Goal: Transaction & Acquisition: Purchase product/service

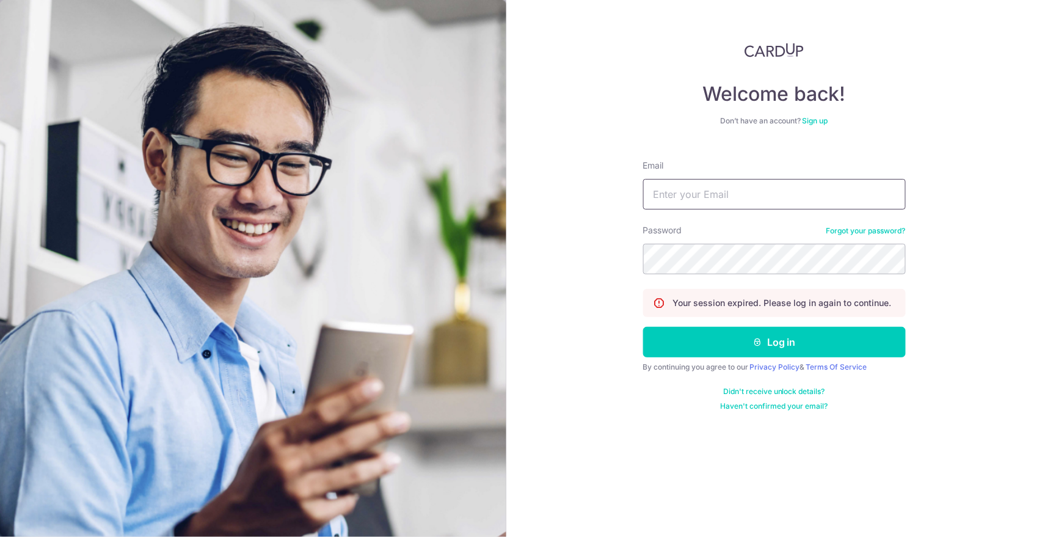
drag, startPoint x: 0, startPoint y: 0, endPoint x: 689, endPoint y: 199, distance: 717.5
click at [689, 199] on input "Email" at bounding box center [774, 194] width 263 height 31
type input "clongbing@gmail.com"
click at [643, 327] on button "Log in" at bounding box center [774, 342] width 263 height 31
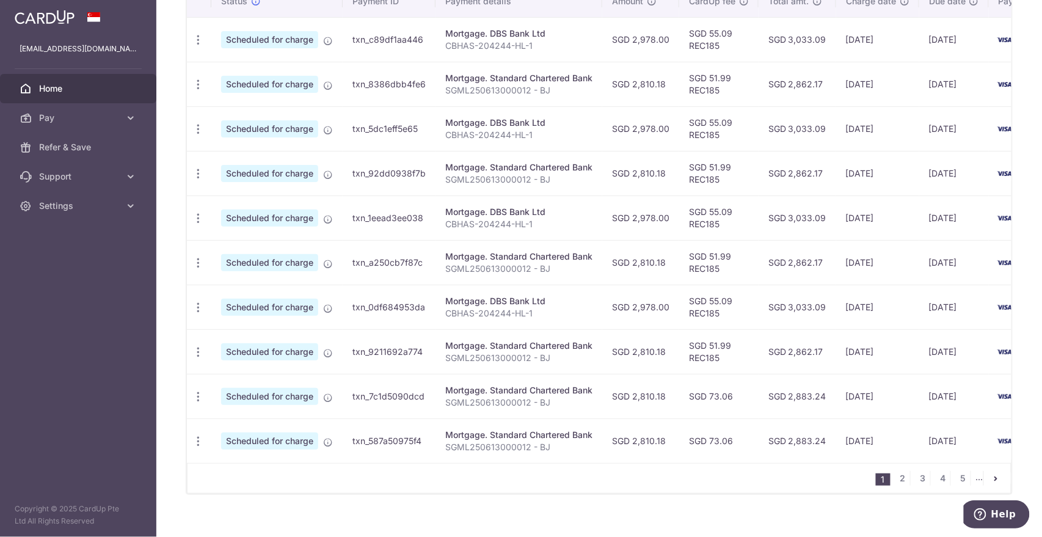
scroll to position [406, 0]
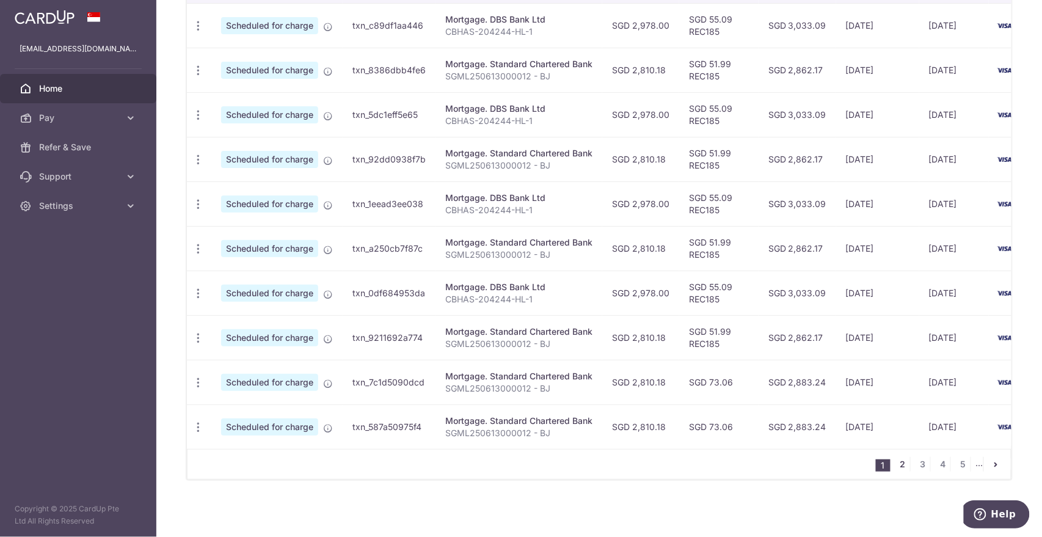
click at [895, 462] on link "2" at bounding box center [902, 464] width 15 height 15
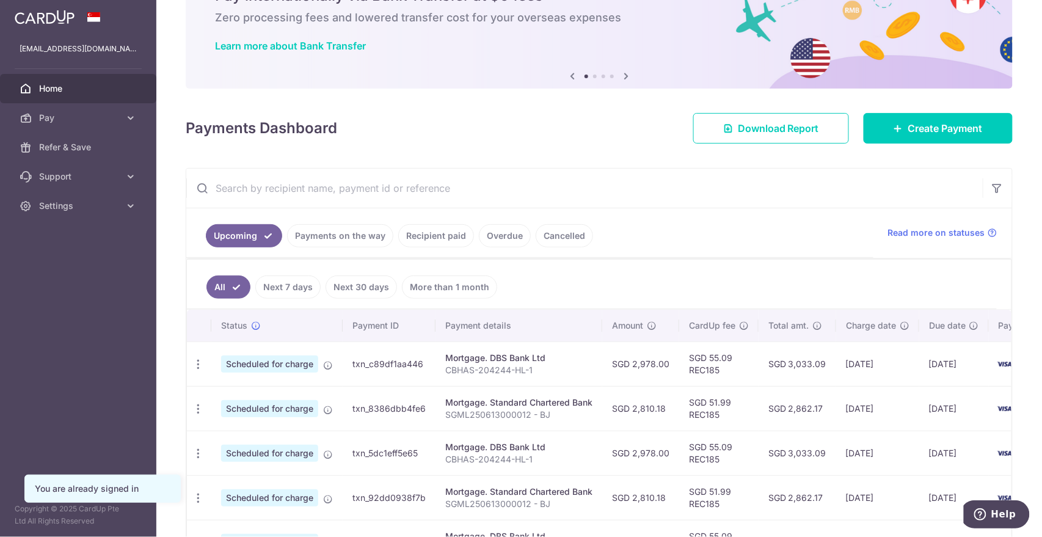
scroll to position [67, 0]
click at [908, 125] on span "Create Payment" at bounding box center [945, 129] width 74 height 15
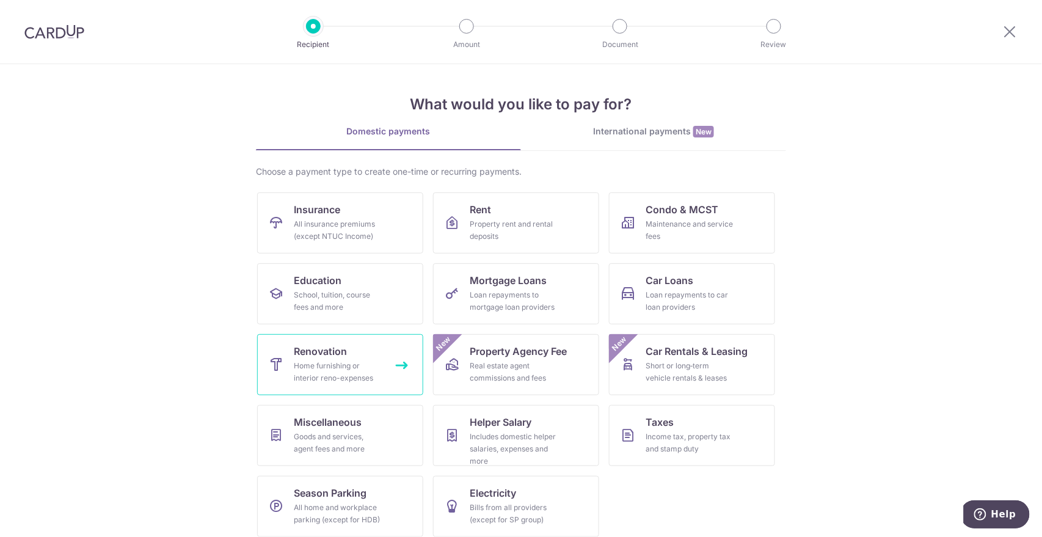
click at [358, 355] on link "Renovation Home furnishing or interior reno-expenses" at bounding box center [340, 364] width 166 height 61
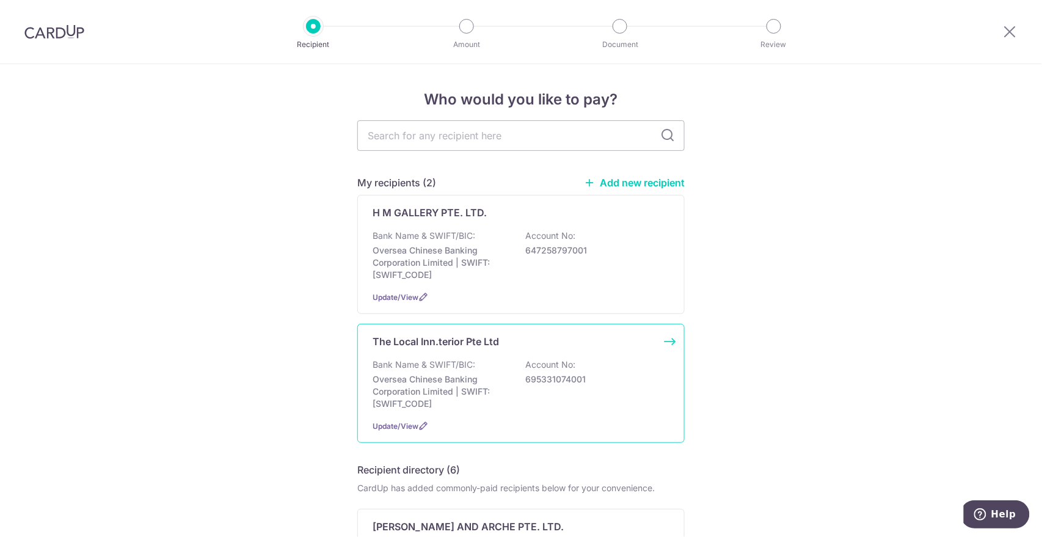
click at [506, 358] on div "Bank Name & SWIFT/BIC: Oversea Chinese Banking Corporation Limited | SWIFT: [SW…" at bounding box center [520, 383] width 297 height 51
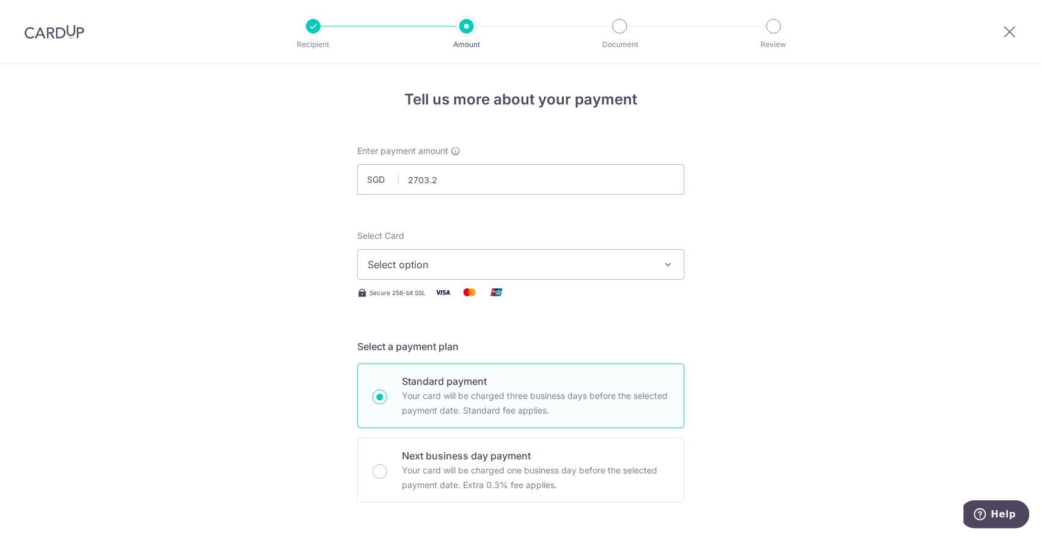
type input "2,703.20"
click at [535, 267] on span "Select option" at bounding box center [510, 264] width 285 height 15
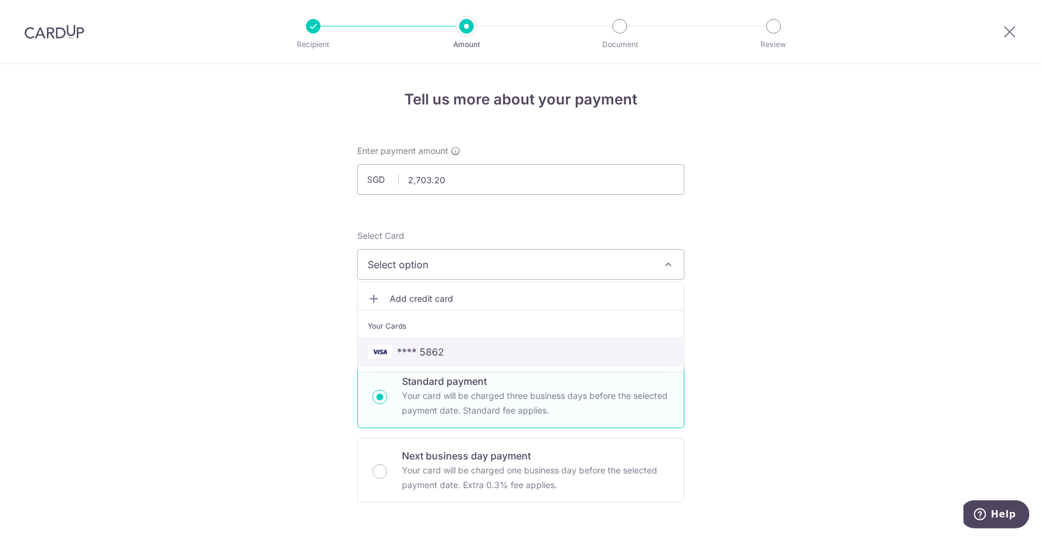
click at [501, 337] on link "**** 5862" at bounding box center [521, 351] width 326 height 29
click at [493, 382] on p "Standard payment" at bounding box center [535, 381] width 267 height 15
click at [387, 390] on input "Standard payment Your card will be charged three business days before the selec…" at bounding box center [379, 397] width 15 height 15
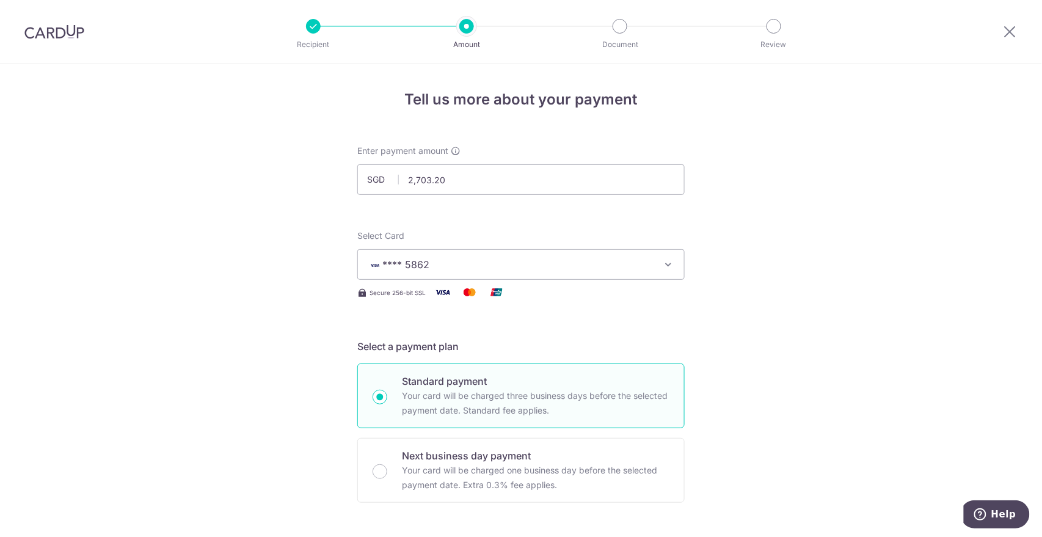
radio input "true"
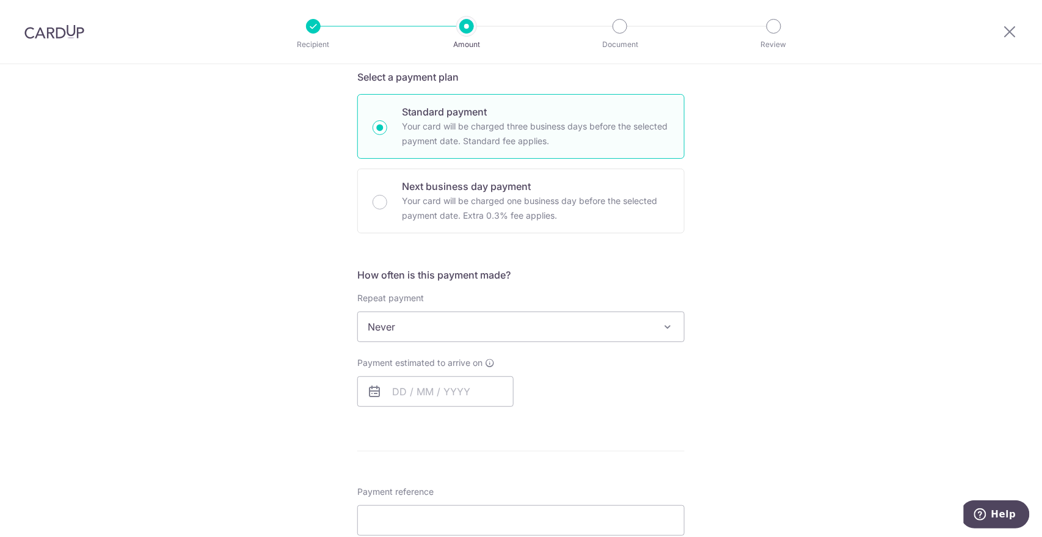
scroll to position [407, 0]
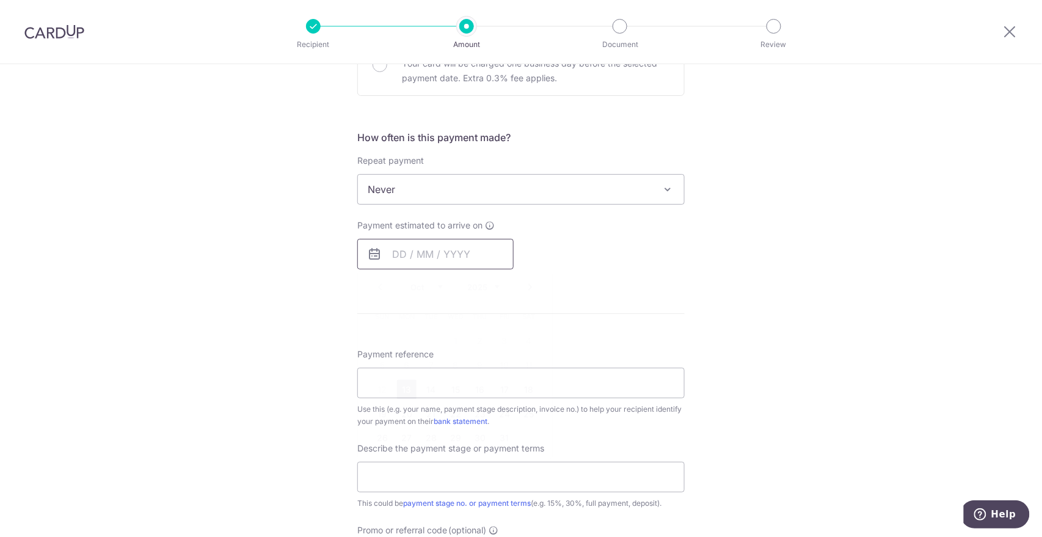
click at [462, 242] on input "text" at bounding box center [435, 254] width 156 height 31
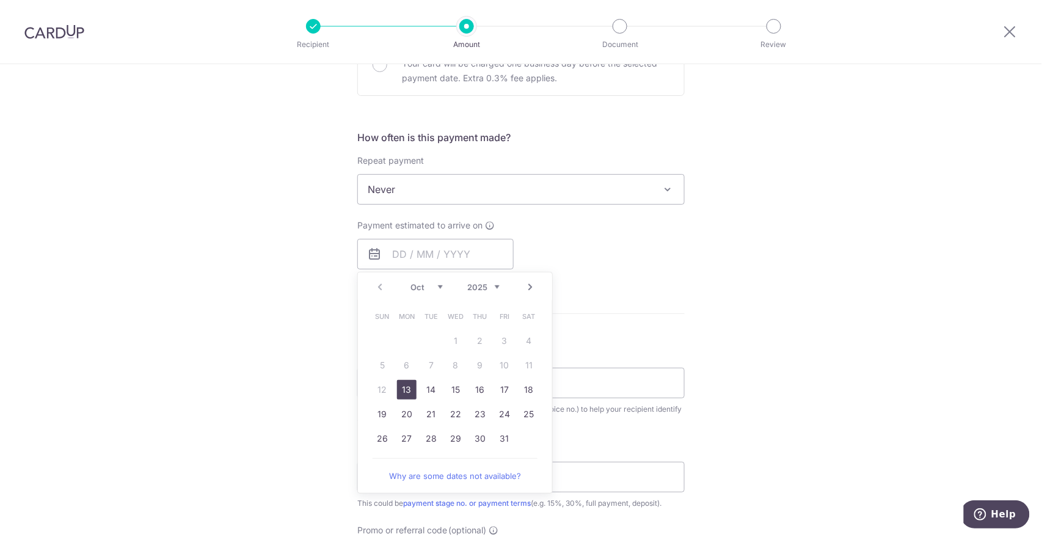
click at [408, 388] on link "13" at bounding box center [407, 390] width 20 height 20
type input "[DATE]"
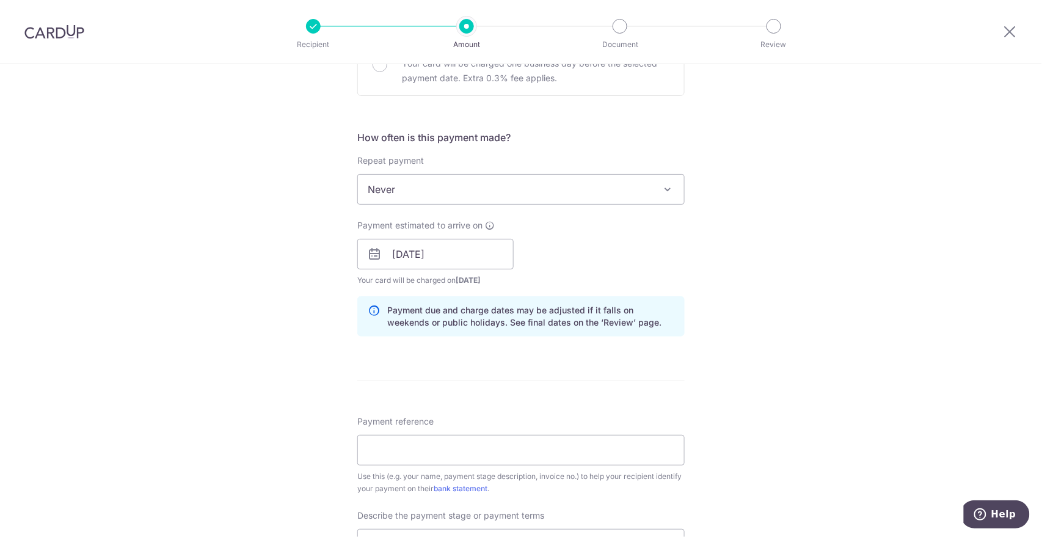
scroll to position [542, 0]
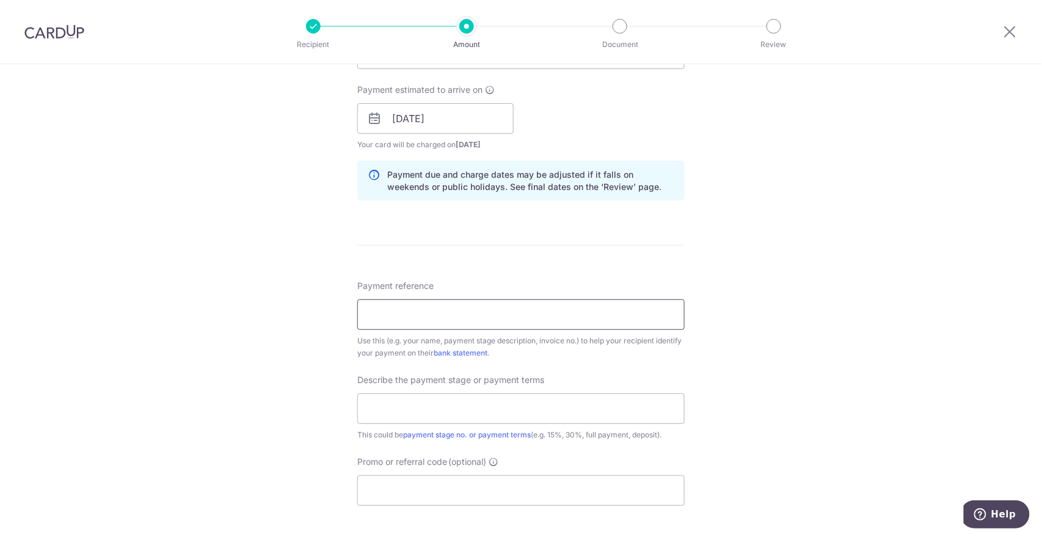
click at [539, 309] on input "Payment reference" at bounding box center [520, 314] width 327 height 31
click at [791, 328] on div "Tell us more about your payment Enter payment amount SGD 2,703.20 2703.20 Selec…" at bounding box center [521, 140] width 1042 height 1236
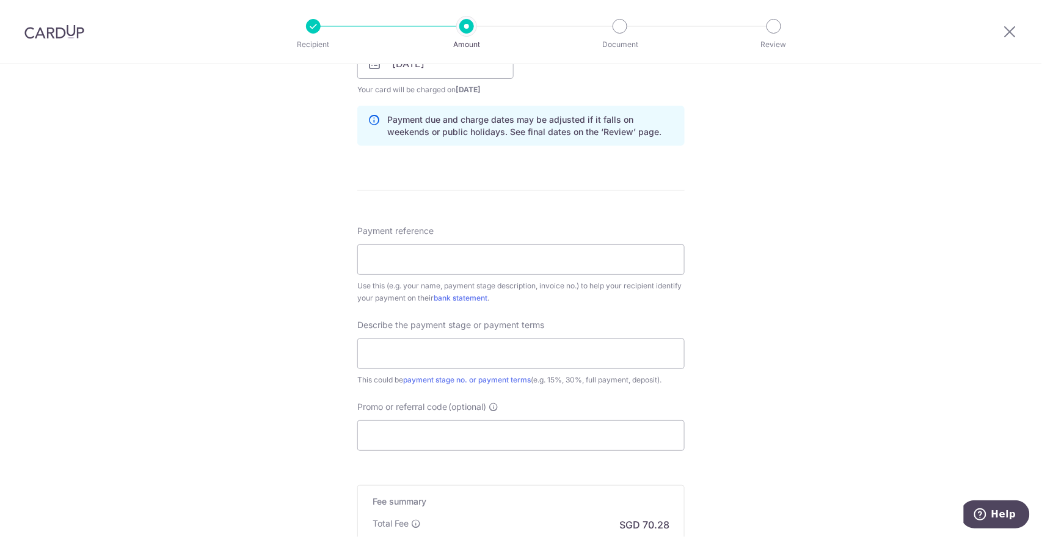
scroll to position [611, 0]
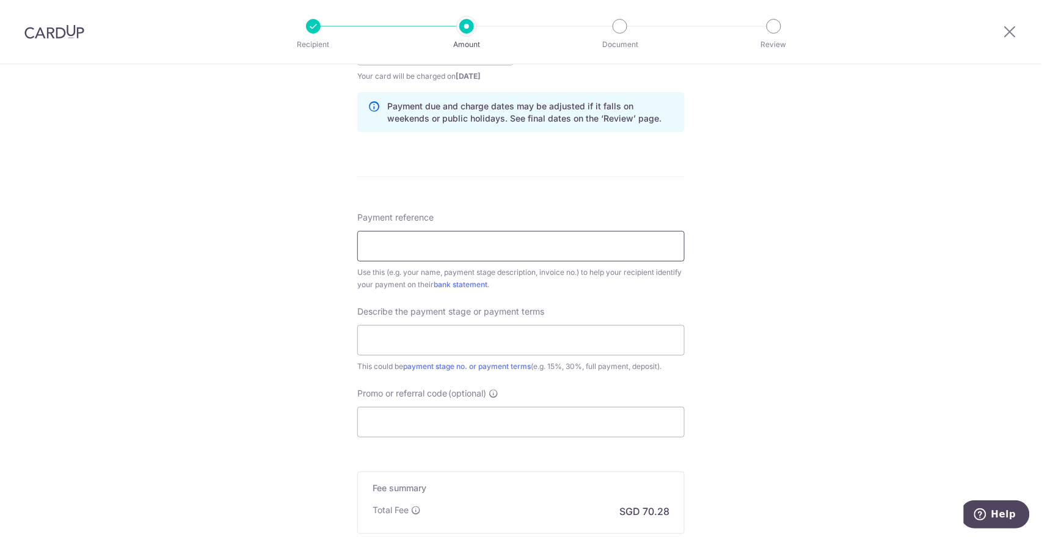
click at [614, 244] on input "Payment reference" at bounding box center [520, 246] width 327 height 31
type input "TLI-9-2025-2955"
click at [598, 339] on input "text" at bounding box center [520, 340] width 327 height 31
click at [805, 322] on div "Tell us more about your payment Enter payment amount SGD 2,703.20 2703.20 Selec…" at bounding box center [521, 72] width 1042 height 1236
click at [603, 330] on input "text" at bounding box center [520, 340] width 327 height 31
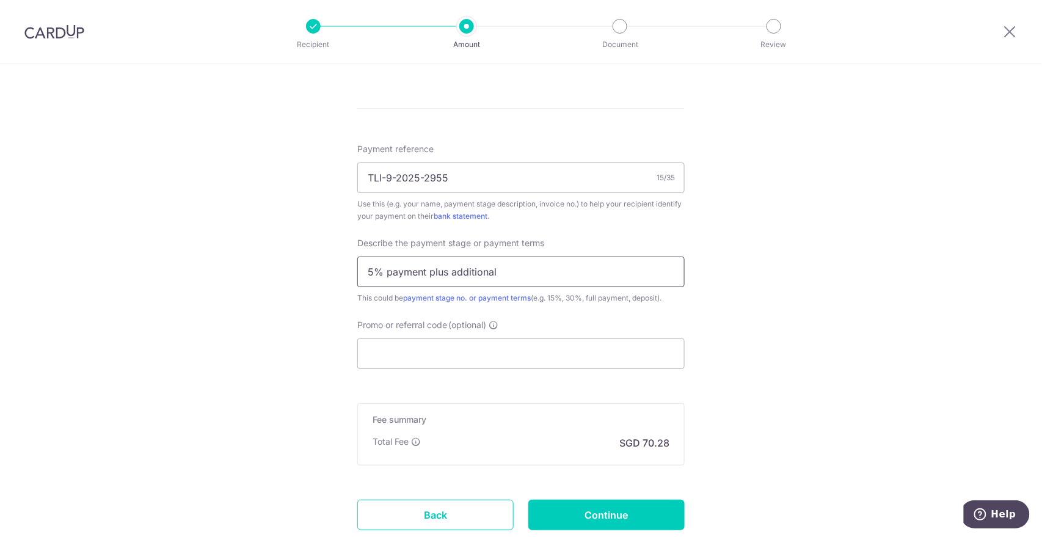
scroll to position [746, 0]
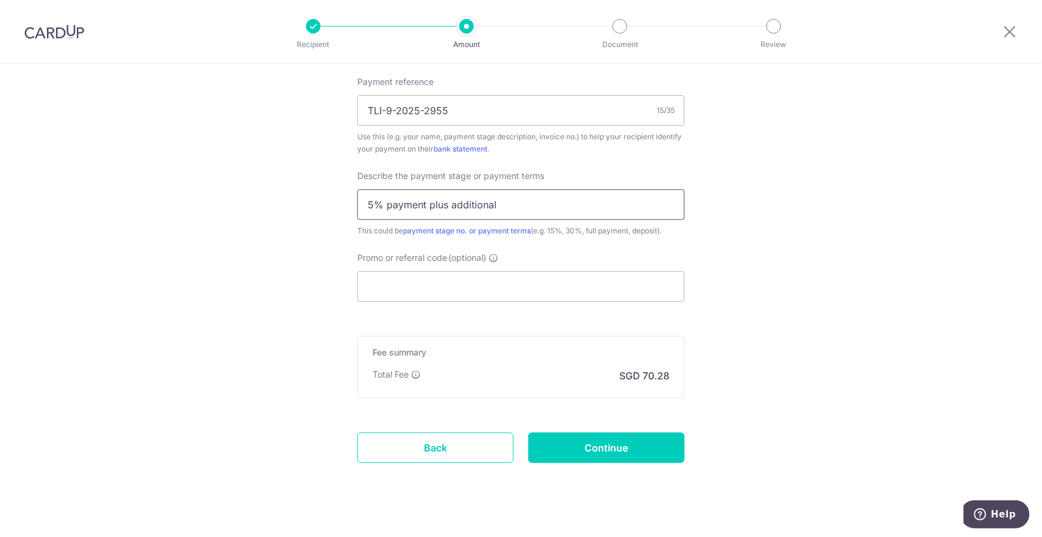
type input "5% payment plus additional"
click at [465, 285] on input "Promo or referral code (optional)" at bounding box center [520, 286] width 327 height 31
paste input "RENO25ONE"
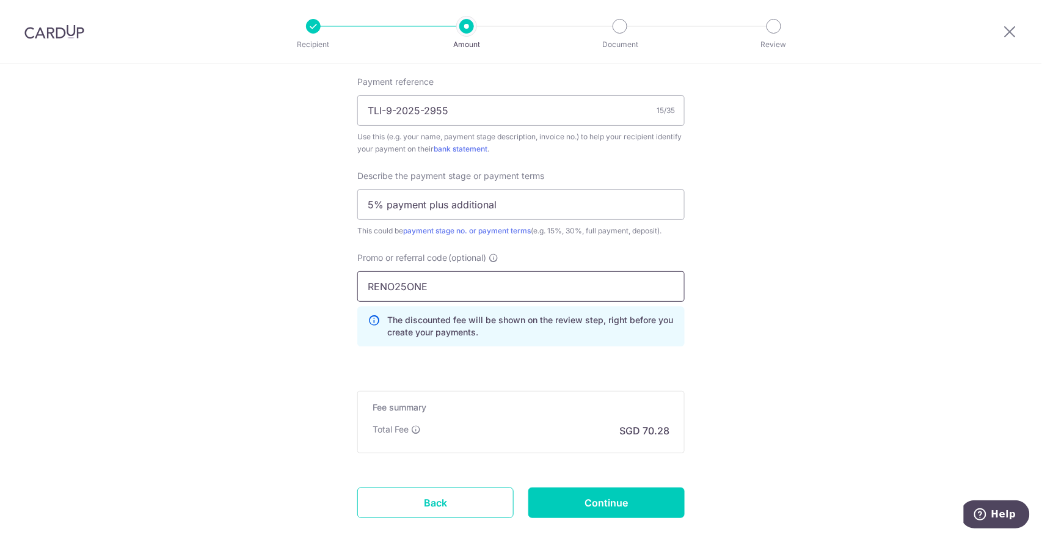
type input "RENO25ONE"
click at [628, 497] on input "Continue" at bounding box center [606, 502] width 156 height 31
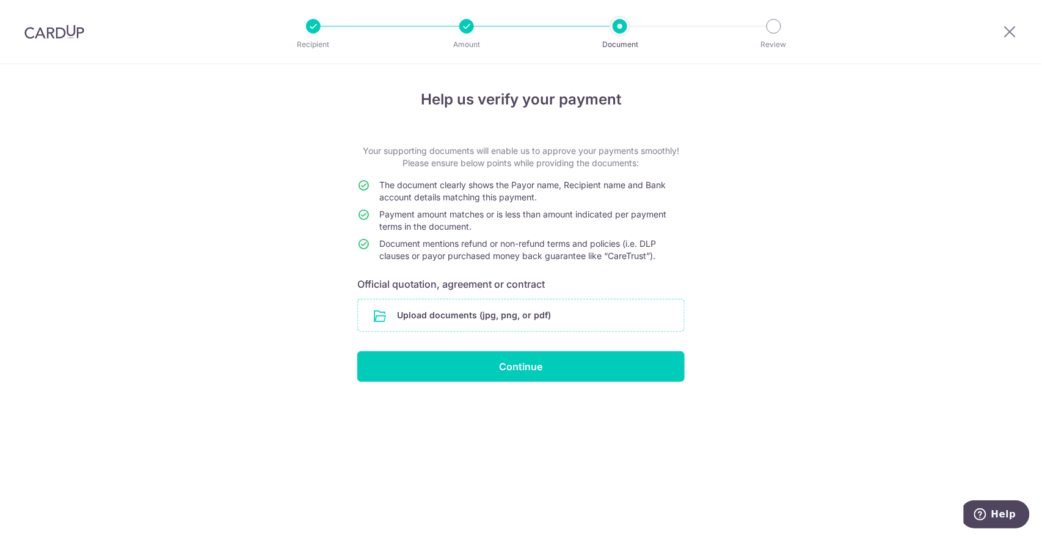
click at [578, 305] on input "file" at bounding box center [521, 315] width 326 height 32
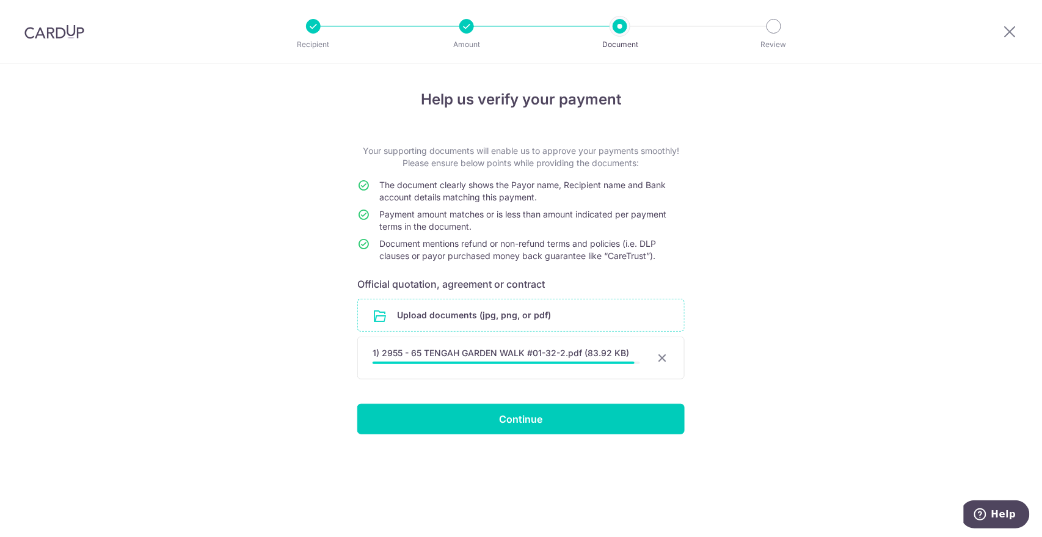
click at [514, 305] on input "file" at bounding box center [521, 315] width 326 height 32
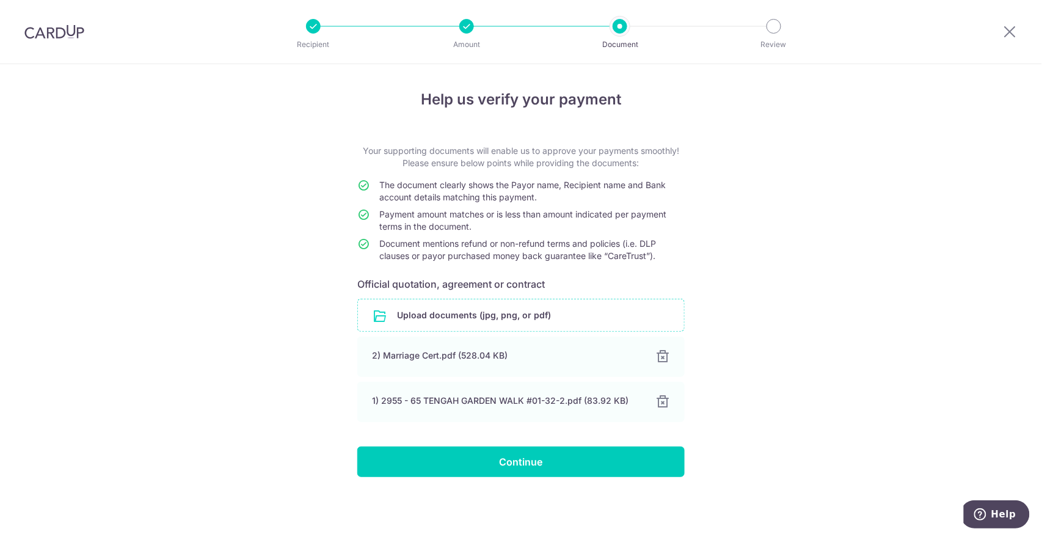
click at [792, 351] on div "Help us verify your payment Your supporting documents will enable us to approve…" at bounding box center [521, 300] width 1042 height 473
click at [554, 315] on input "file" at bounding box center [521, 315] width 326 height 32
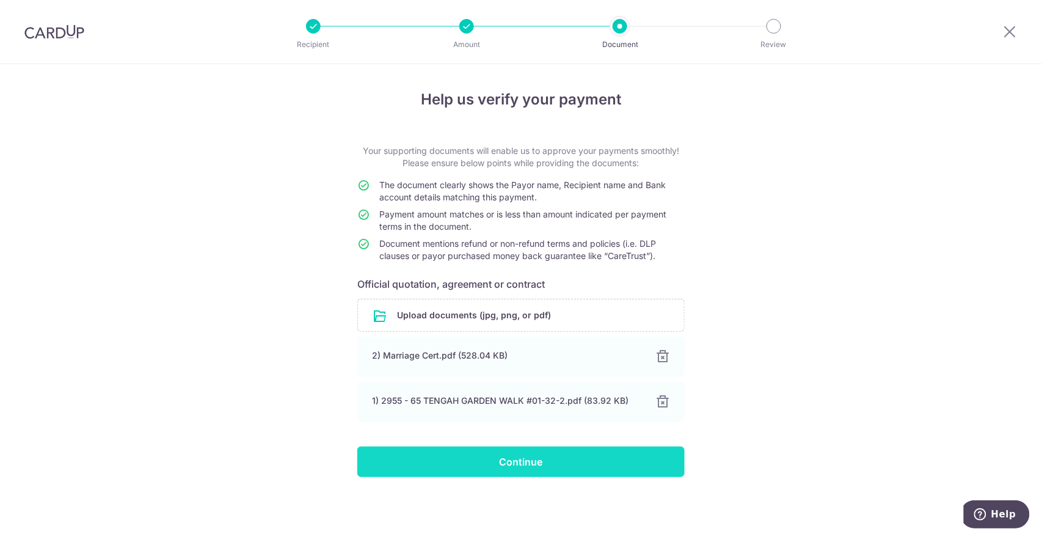
click at [590, 459] on input "Continue" at bounding box center [520, 461] width 327 height 31
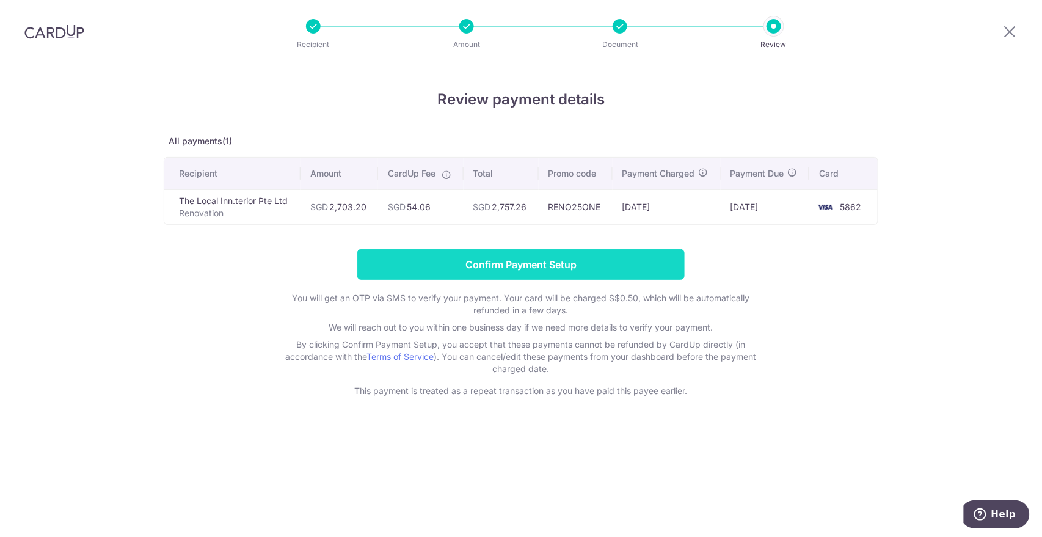
click at [573, 255] on input "Confirm Payment Setup" at bounding box center [520, 264] width 327 height 31
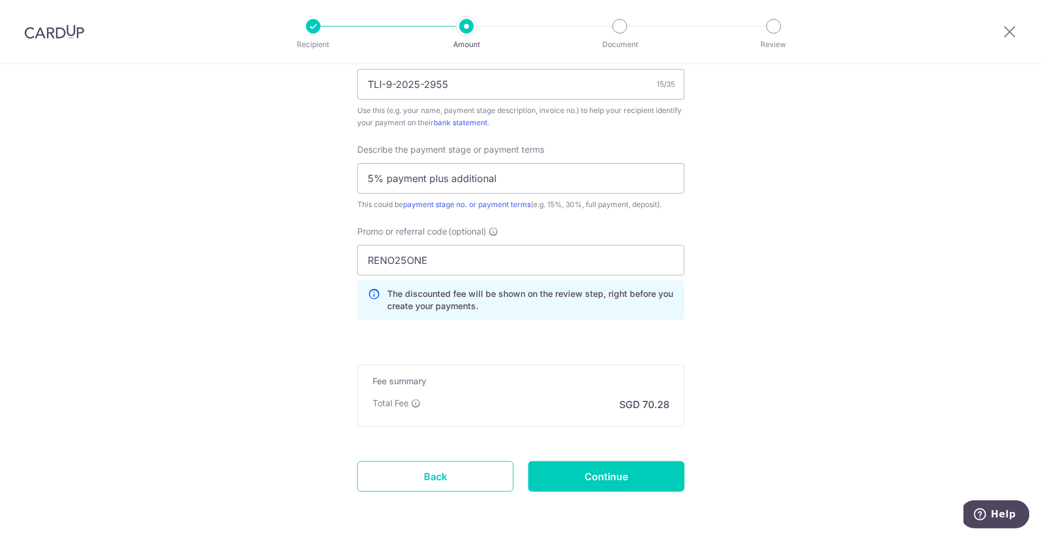
scroll to position [844, 0]
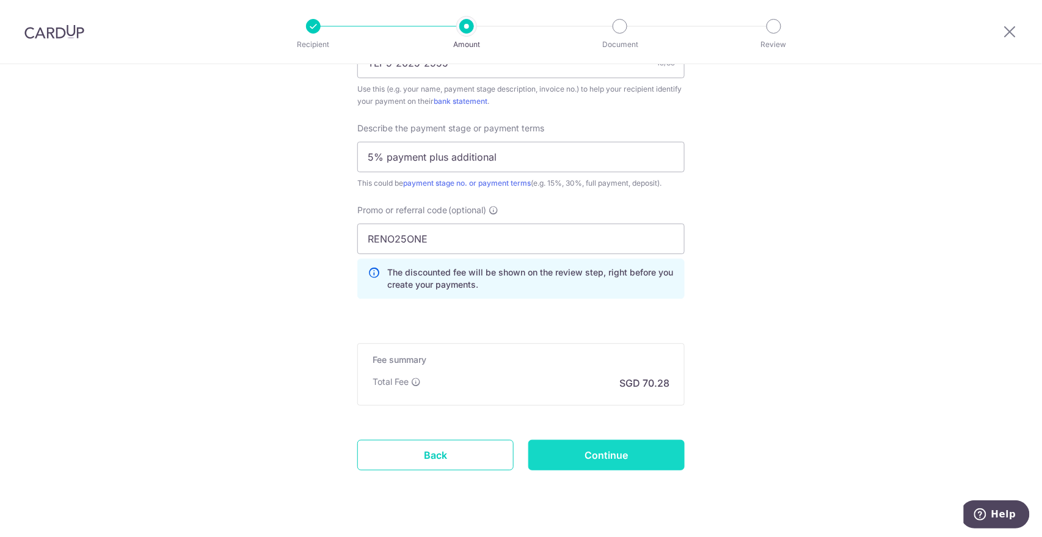
click at [621, 449] on input "Continue" at bounding box center [606, 455] width 156 height 31
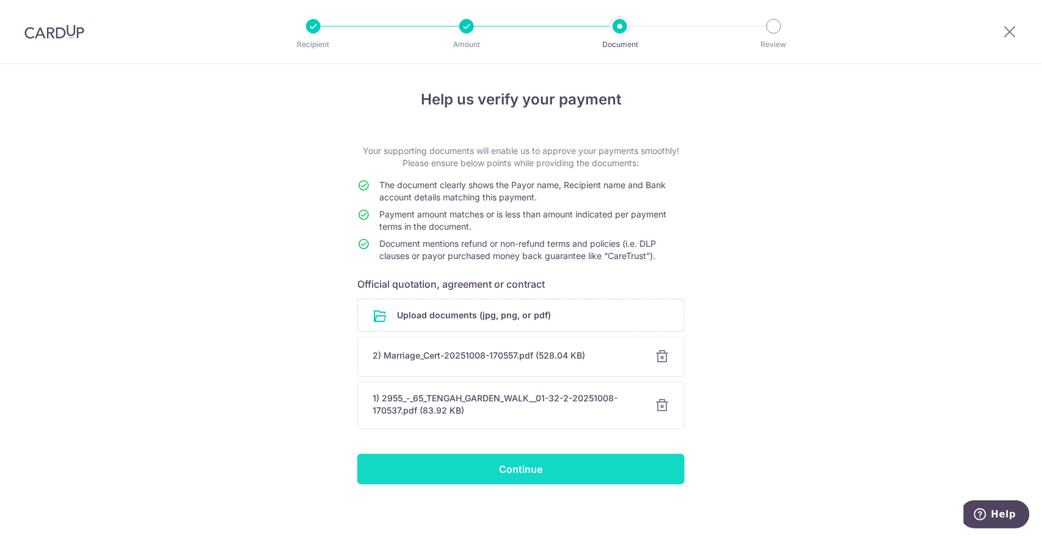
click at [623, 464] on input "Continue" at bounding box center [520, 469] width 327 height 31
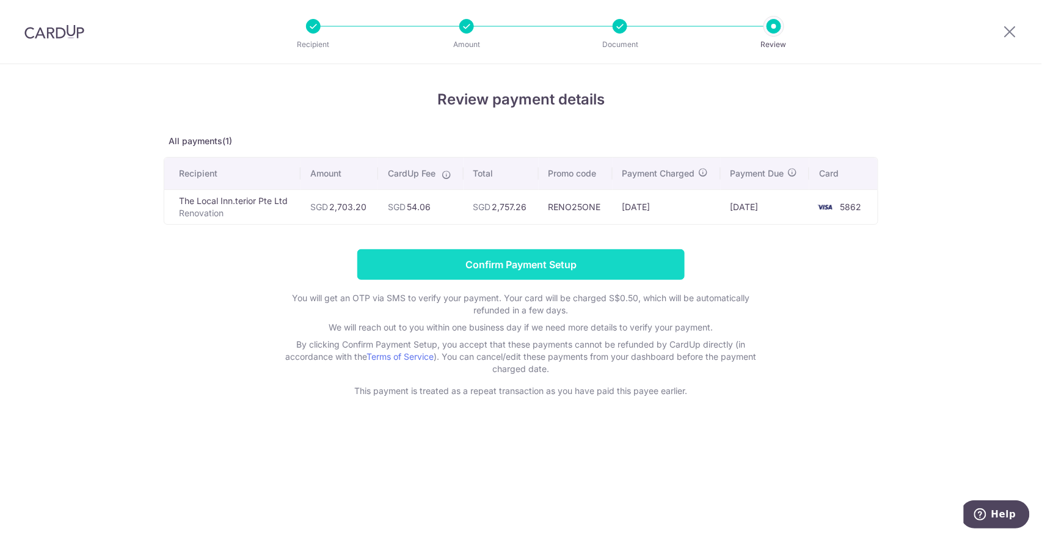
click at [632, 266] on input "Confirm Payment Setup" at bounding box center [520, 264] width 327 height 31
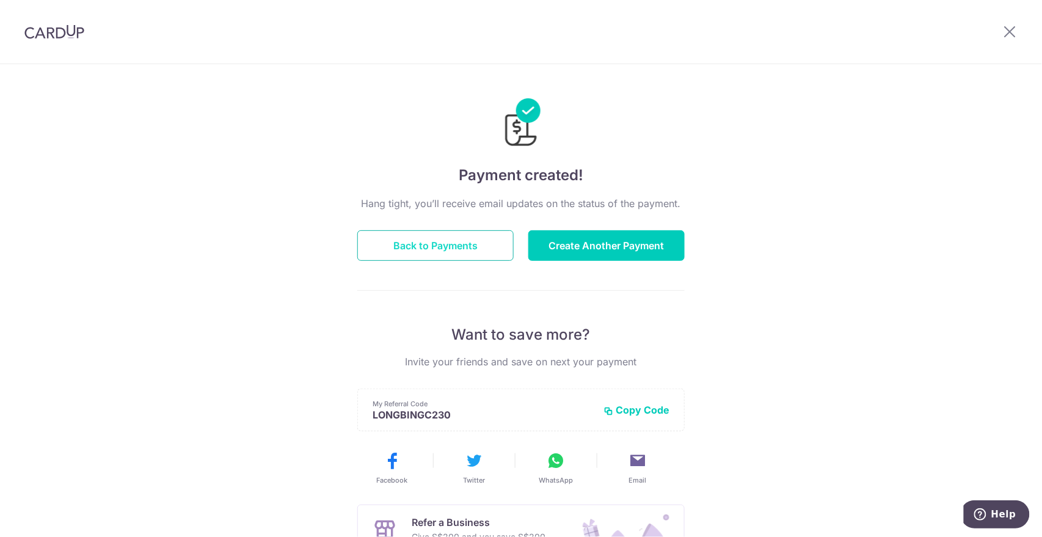
click at [475, 243] on button "Back to Payments" at bounding box center [435, 245] width 156 height 31
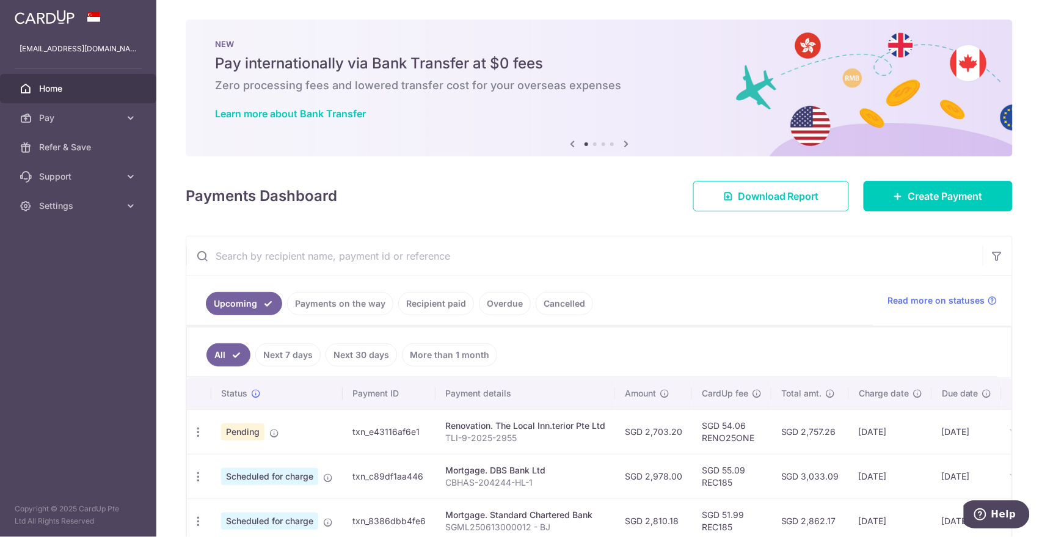
scroll to position [136, 0]
